Goal: Task Accomplishment & Management: Manage account settings

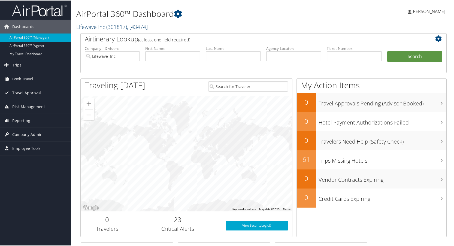
click at [94, 27] on link "Lifewave Inc ( 301817 ) , [ 43474 ]" at bounding box center [111, 26] width 71 height 7
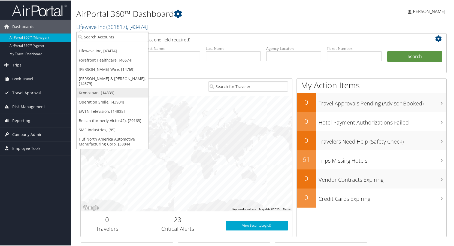
click at [92, 88] on link "Kronospan, [14839]" at bounding box center [113, 92] width 72 height 9
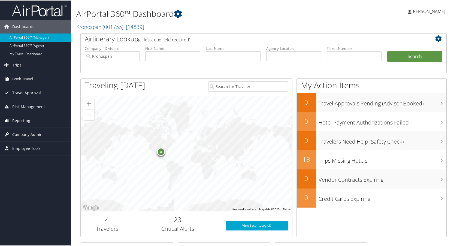
click at [19, 118] on span "Reporting" at bounding box center [21, 120] width 18 height 14
click at [30, 166] on span "Company Admin" at bounding box center [27, 167] width 30 height 14
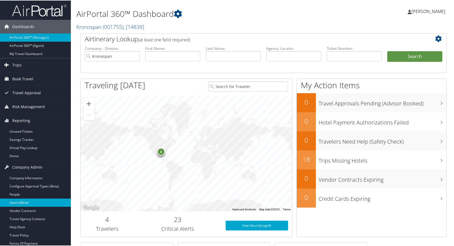
click at [23, 201] on link "Users (Beta)" at bounding box center [35, 202] width 71 height 8
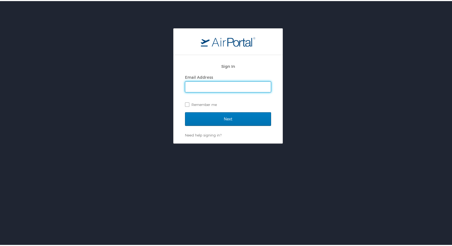
type input "lisa.bunch@cbtravel.com"
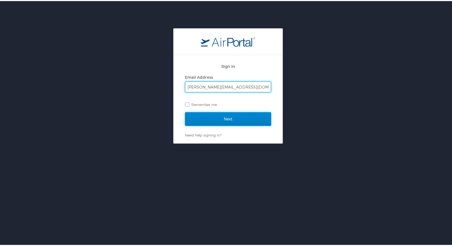
click at [227, 119] on input "Next" at bounding box center [228, 118] width 86 height 14
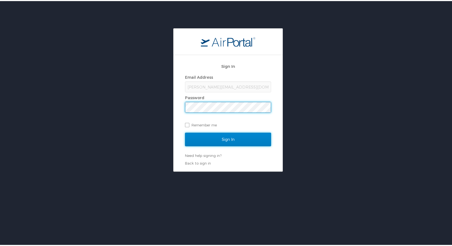
click at [224, 140] on input "Sign In" at bounding box center [228, 139] width 86 height 14
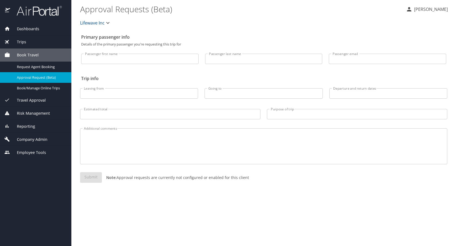
click at [96, 21] on span "Lifewave Inc" at bounding box center [92, 23] width 25 height 8
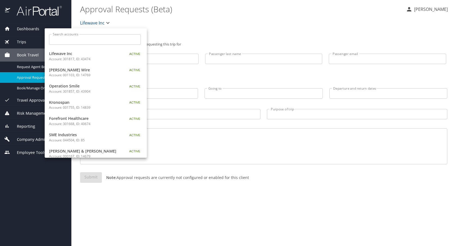
click at [62, 106] on p "Account: 001755, ID: 14839" at bounding box center [83, 107] width 68 height 5
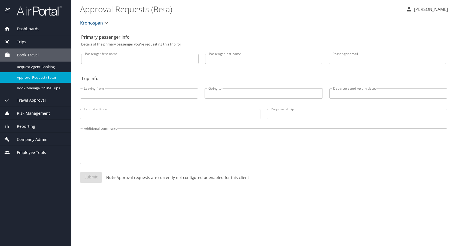
click at [31, 139] on span "Company Admin" at bounding box center [28, 140] width 37 height 6
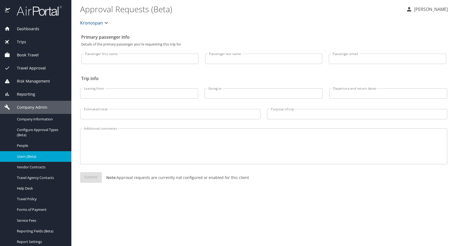
click at [30, 156] on span "Users (Beta)" at bounding box center [41, 156] width 48 height 5
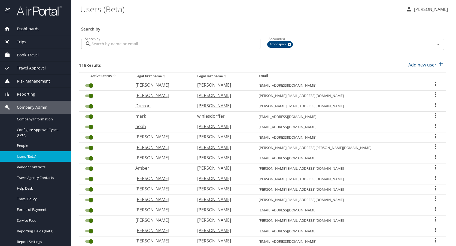
click at [124, 47] on input "Search by" at bounding box center [176, 44] width 169 height 10
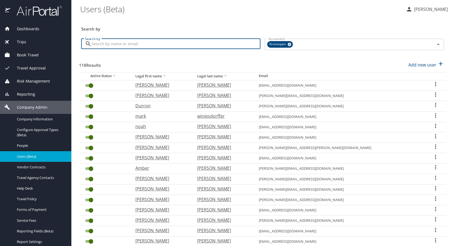
click at [120, 45] on input "Search by" at bounding box center [176, 44] width 169 height 10
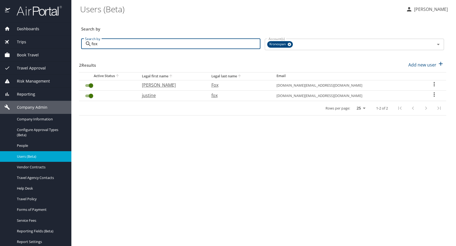
type input "fox"
click at [433, 95] on icon "User Search Table" at bounding box center [434, 94] width 7 height 7
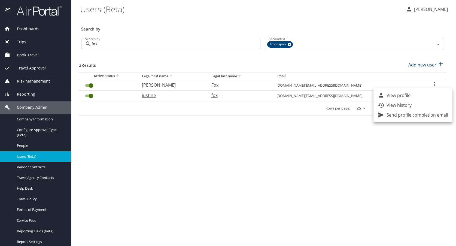
click at [407, 97] on p "View profile" at bounding box center [399, 95] width 24 height 7
select select "US"
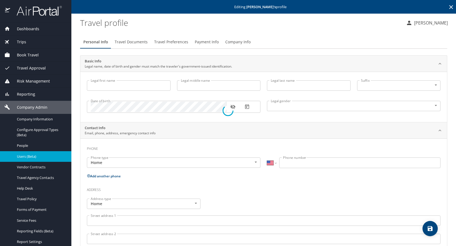
type input "justine"
type input "[PERSON_NAME]"
type input "fox"
type input "[DEMOGRAPHIC_DATA]"
select select "US"
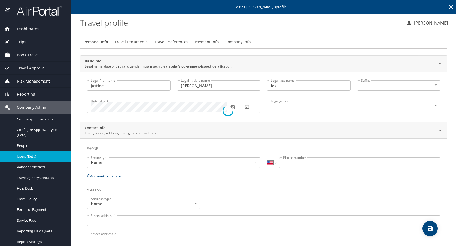
select select "US"
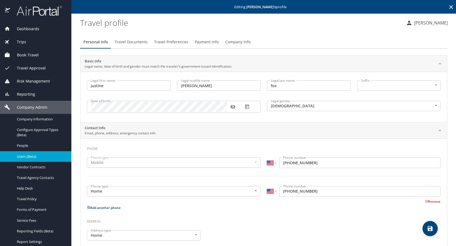
click at [174, 43] on span "Travel Preferences" at bounding box center [171, 42] width 34 height 7
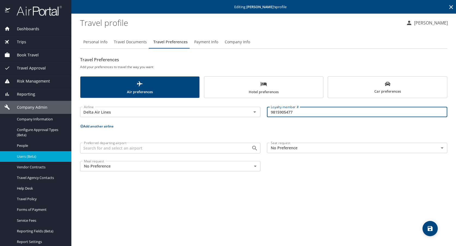
drag, startPoint x: 271, startPoint y: 113, endPoint x: 312, endPoint y: 117, distance: 41.0
click at [312, 117] on input "9815905477" at bounding box center [357, 112] width 180 height 10
type input "9092719245"
click at [430, 228] on icon "save" at bounding box center [430, 228] width 5 height 5
